Goal: Task Accomplishment & Management: Use online tool/utility

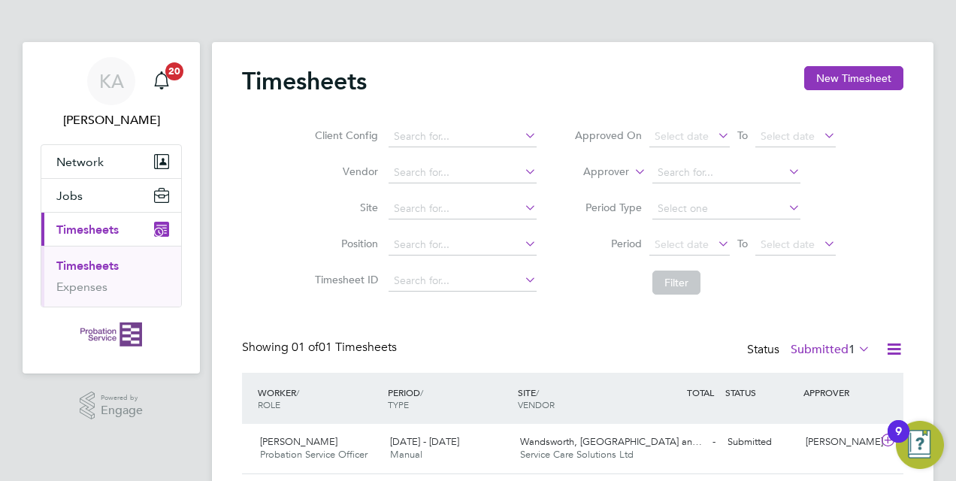
scroll to position [47, 0]
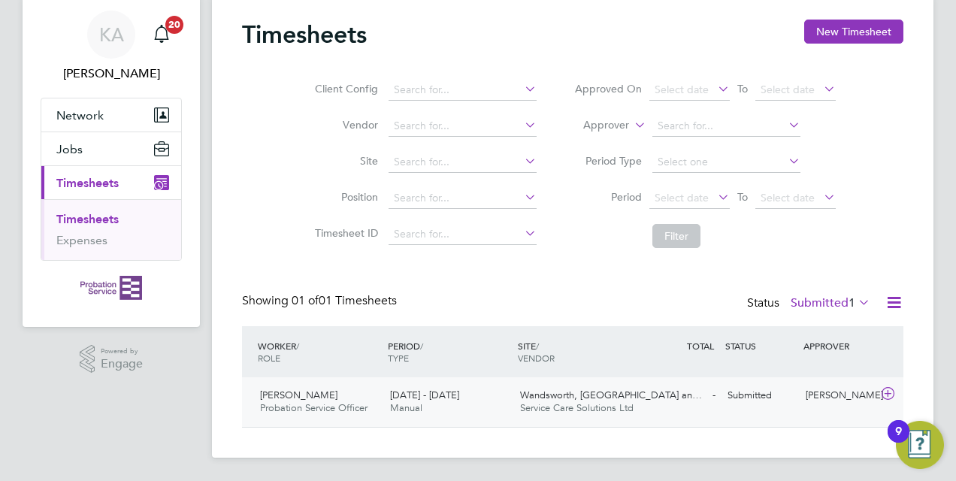
click at [364, 395] on div "[PERSON_NAME] Probation Service Officer [DATE] - [DATE]" at bounding box center [319, 402] width 130 height 38
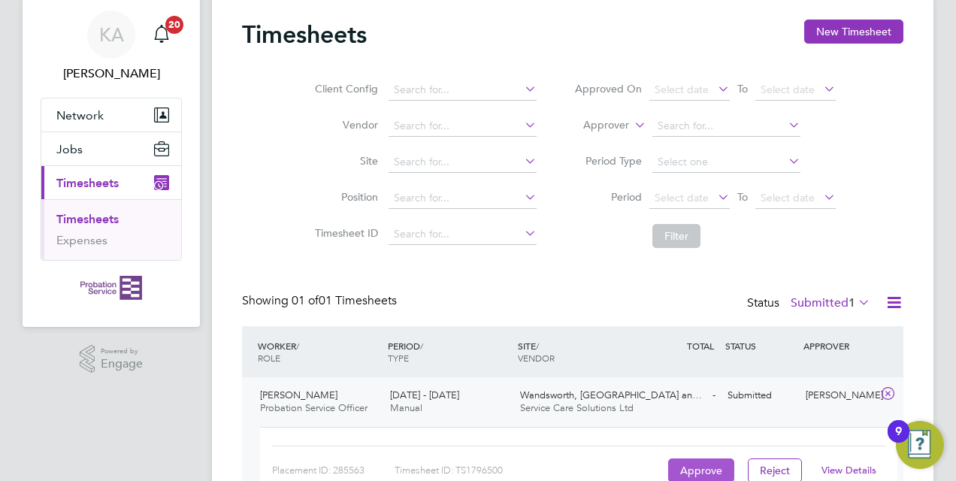
click at [694, 472] on button "Approve" at bounding box center [701, 470] width 66 height 24
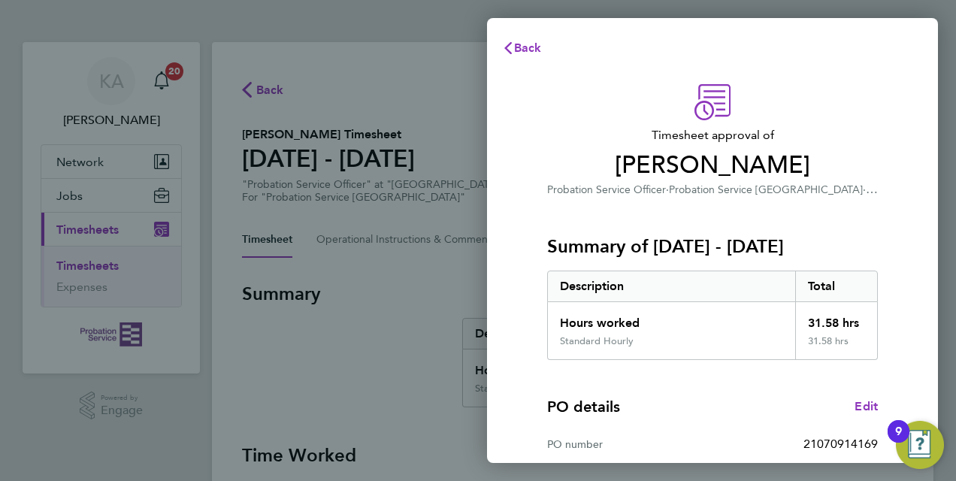
scroll to position [237, 0]
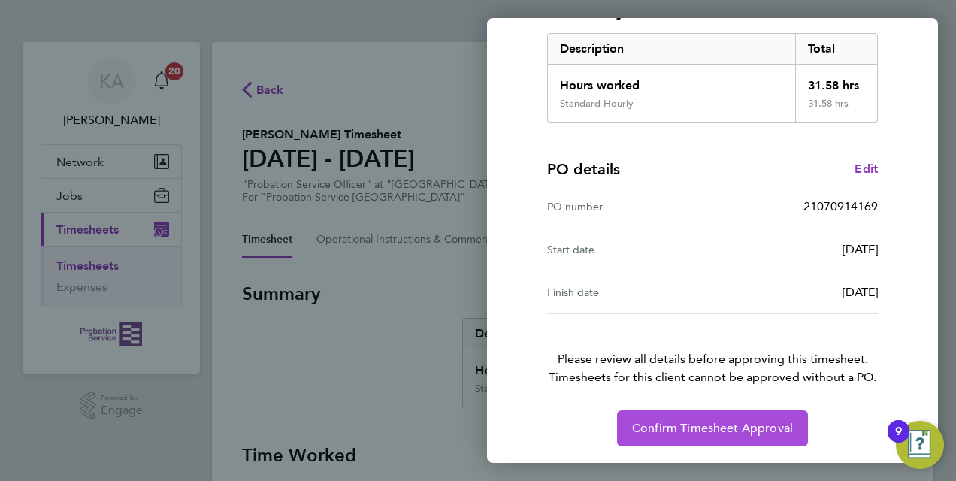
click at [694, 428] on span "Confirm Timesheet Approval" at bounding box center [712, 428] width 161 height 15
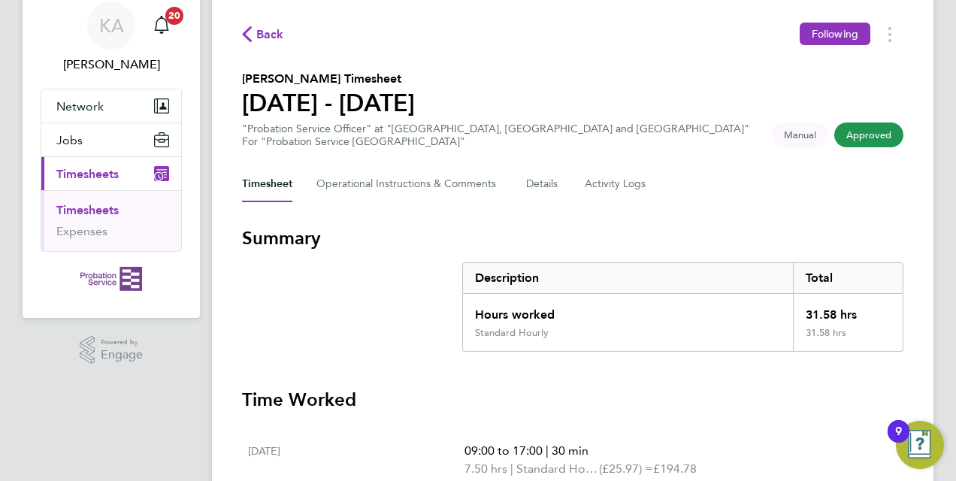
scroll to position [55, 0]
